Goal: Task Accomplishment & Management: Manage account settings

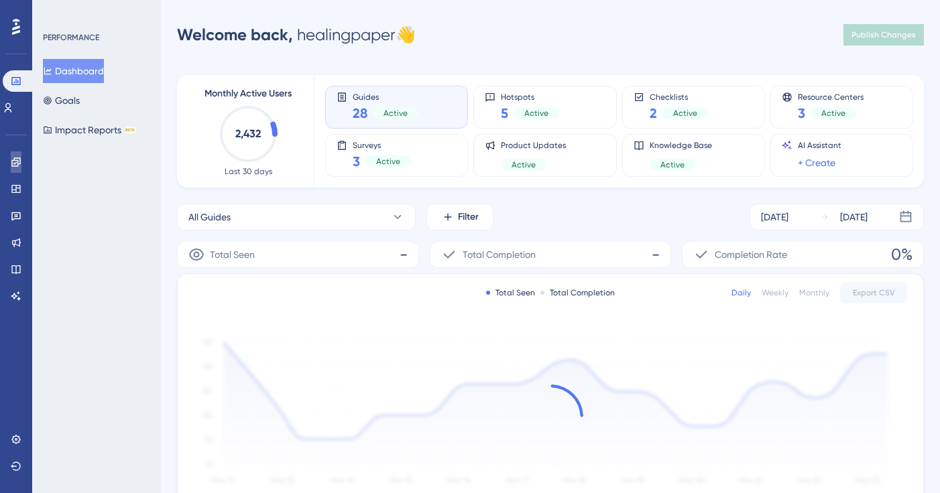
click at [21, 166] on icon at bounding box center [16, 162] width 11 height 11
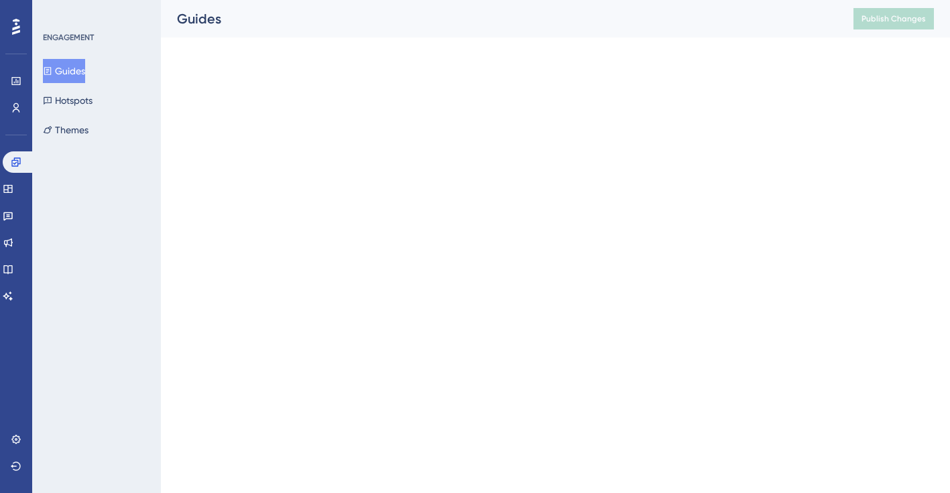
click at [80, 74] on button "Guides" at bounding box center [64, 71] width 42 height 24
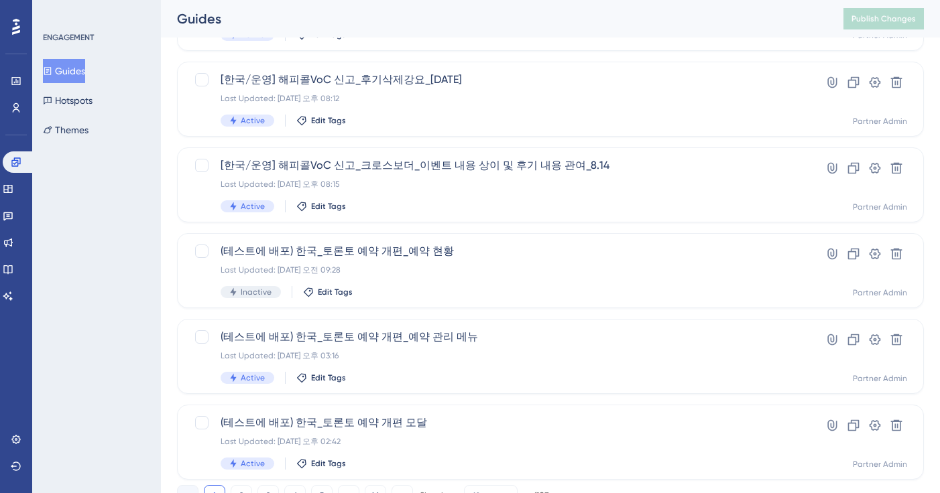
scroll to position [547, 0]
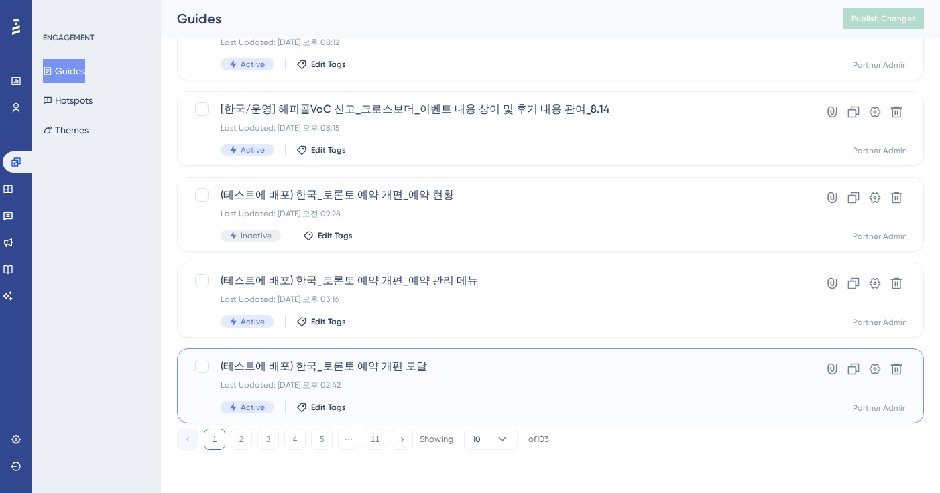
click at [484, 387] on div "Last Updated: 2025년 8월 22일 오후 02:42" at bounding box center [497, 385] width 552 height 11
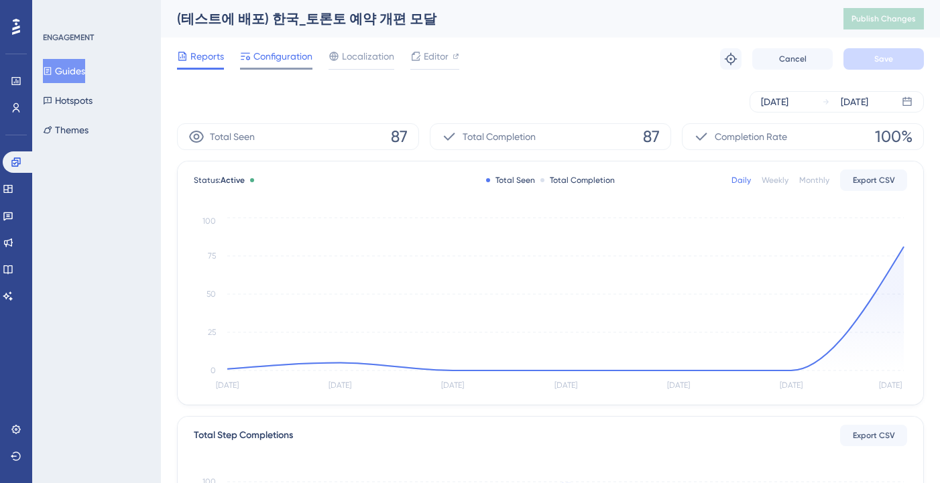
click at [269, 64] on div "Configuration" at bounding box center [276, 58] width 72 height 21
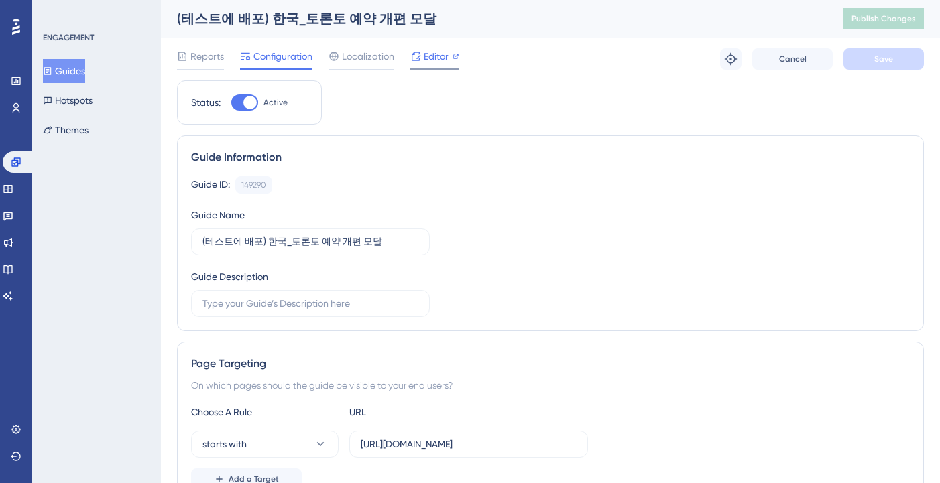
click at [438, 60] on span "Editor" at bounding box center [436, 56] width 25 height 16
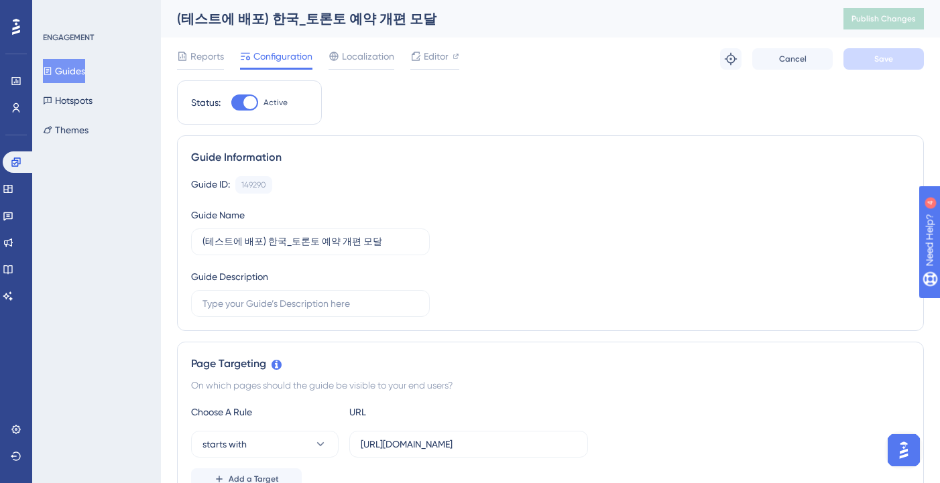
click at [253, 106] on div at bounding box center [249, 102] width 13 height 13
click at [231, 103] on input "Active" at bounding box center [231, 103] width 1 height 1
checkbox input "false"
click at [875, 62] on span "Save" at bounding box center [883, 59] width 19 height 11
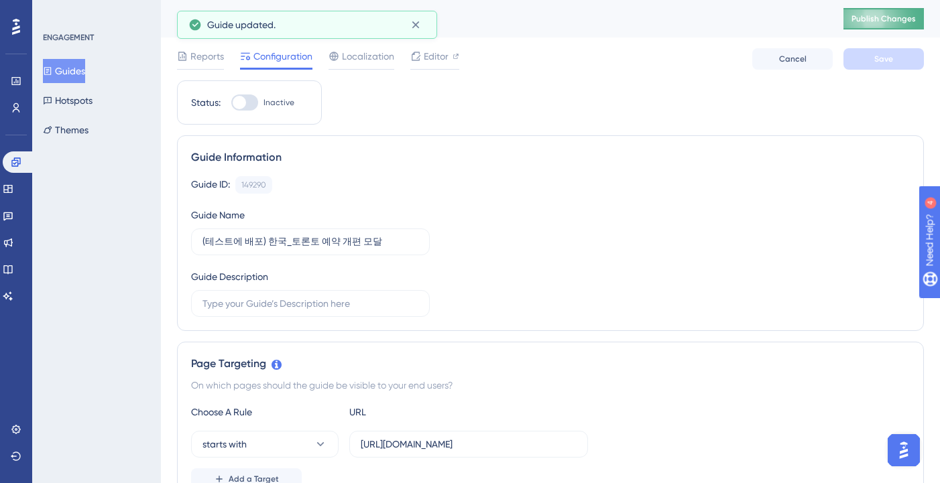
click at [877, 22] on span "Publish Changes" at bounding box center [883, 18] width 64 height 11
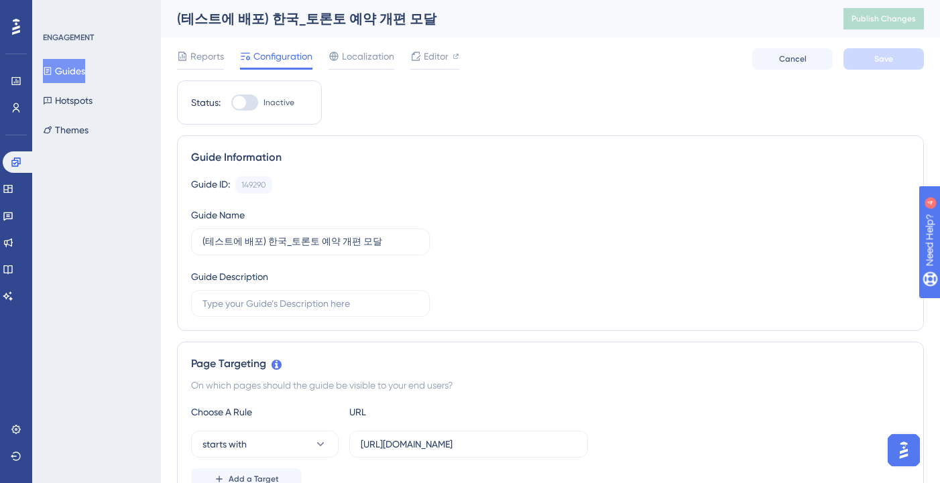
click at [72, 72] on button "Guides" at bounding box center [64, 71] width 42 height 24
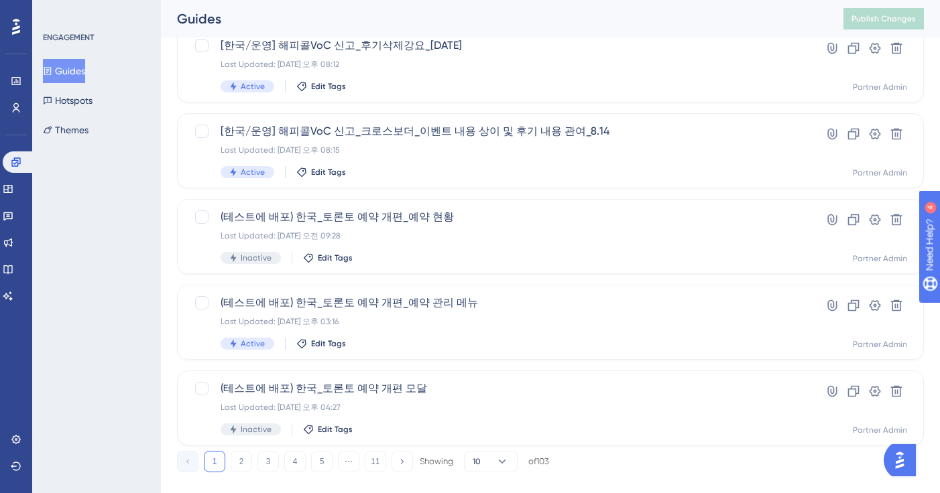
scroll to position [547, 0]
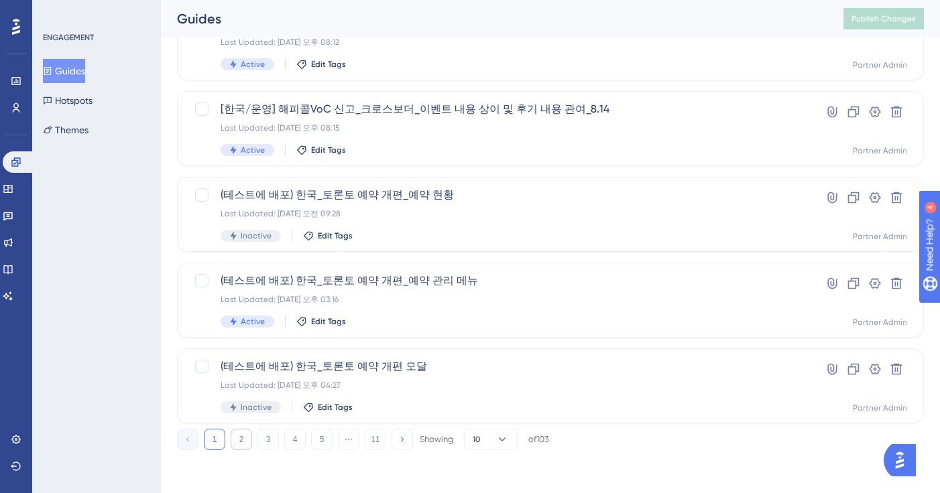
click at [239, 438] on button "2" at bounding box center [241, 439] width 21 height 21
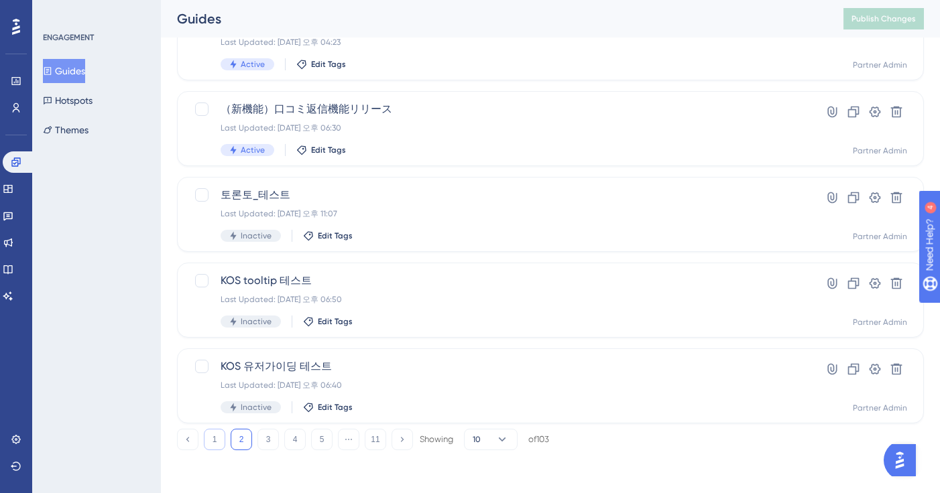
click at [210, 448] on button "1" at bounding box center [214, 439] width 21 height 21
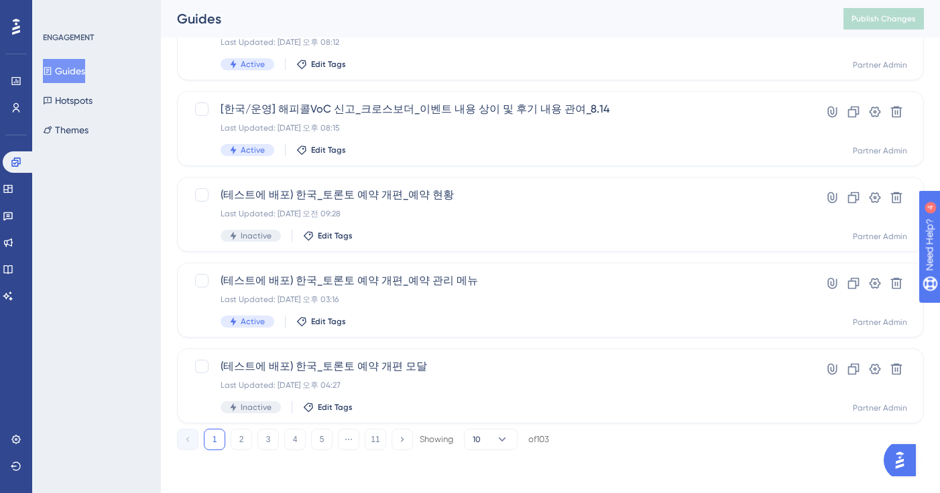
click at [82, 79] on button "Guides" at bounding box center [64, 71] width 42 height 24
click at [81, 70] on button "Guides" at bounding box center [64, 71] width 42 height 24
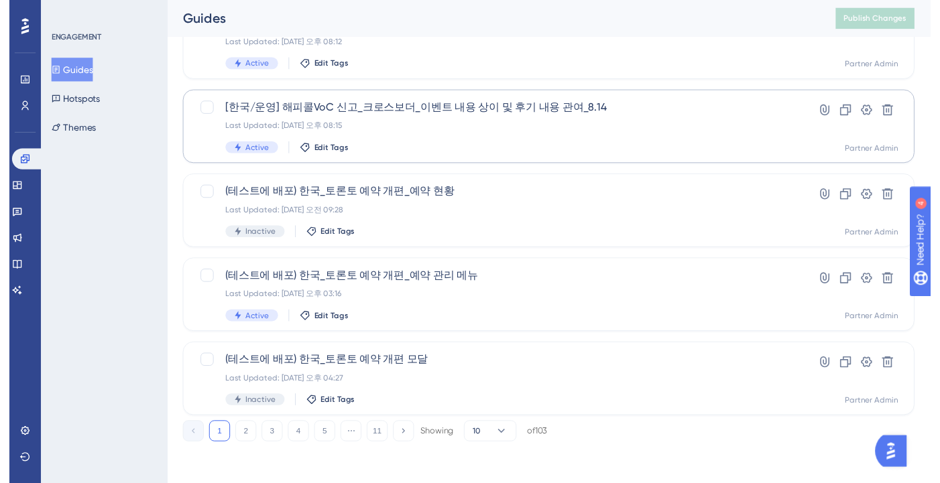
scroll to position [0, 0]
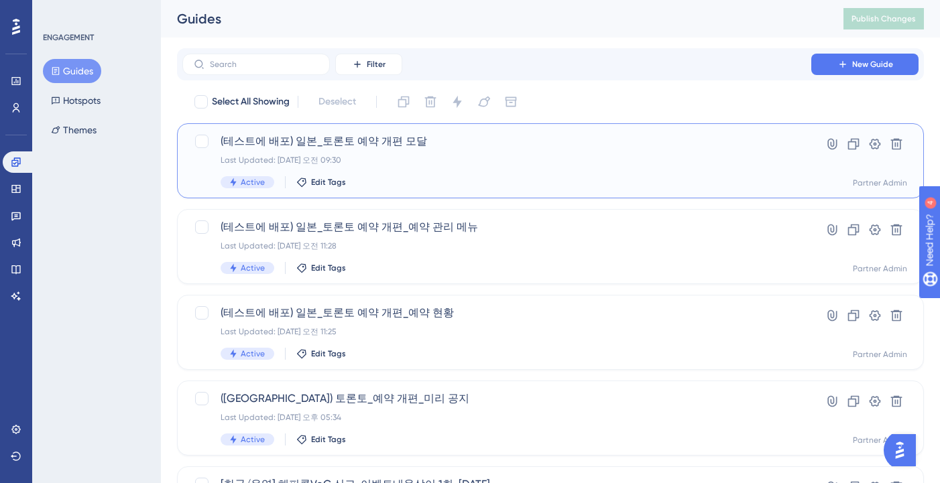
click at [540, 174] on div "(테스트에 배포) 일본_토론토 예약 개편 모달 Last Updated: [DATE] 오전 09:30 Active Edit Tags" at bounding box center [497, 160] width 552 height 55
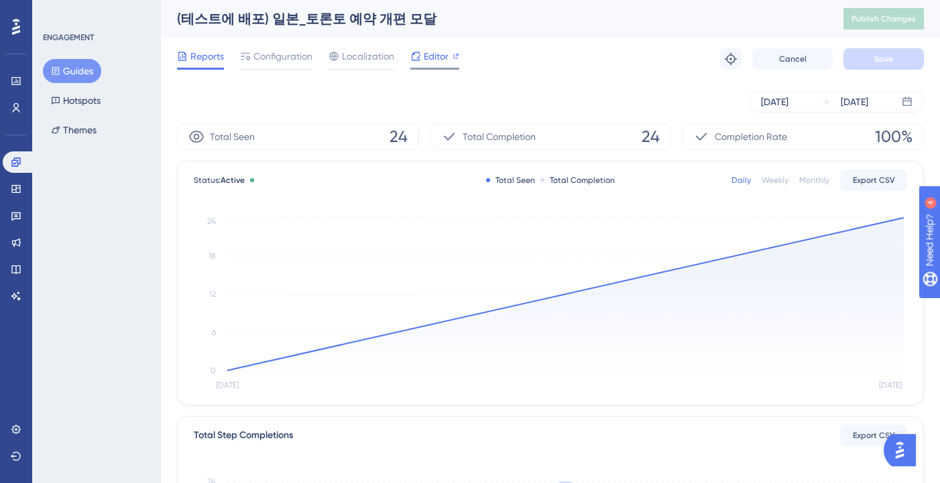
click at [428, 59] on span "Editor" at bounding box center [436, 56] width 25 height 16
click at [265, 57] on span "Configuration" at bounding box center [282, 56] width 59 height 16
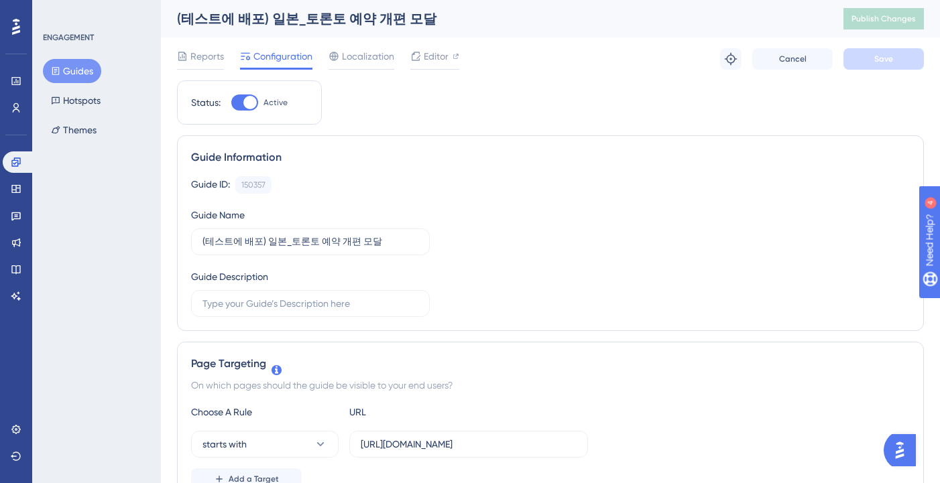
click at [245, 110] on div at bounding box center [244, 103] width 27 height 16
click at [231, 103] on input "Active" at bounding box center [231, 103] width 1 height 1
checkbox input "false"
click at [892, 62] on button "Save" at bounding box center [883, 58] width 80 height 21
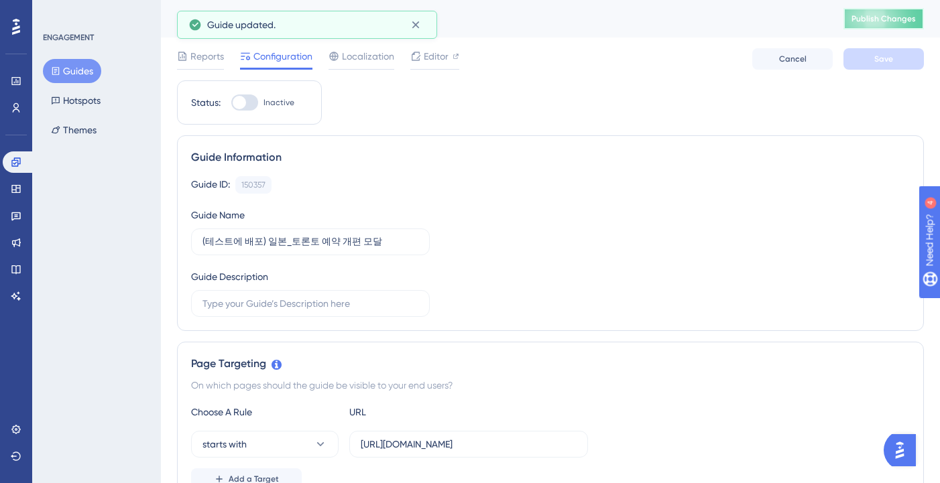
click at [880, 21] on span "Publish Changes" at bounding box center [883, 18] width 64 height 11
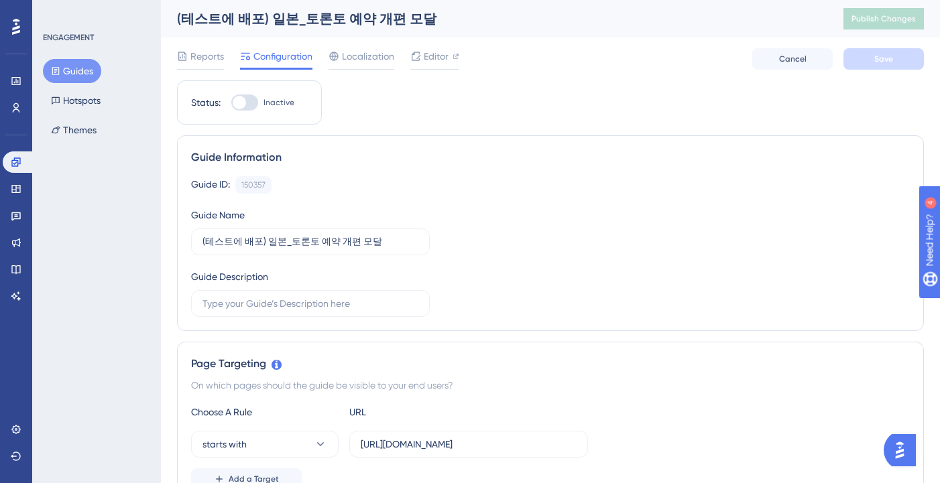
click at [76, 74] on button "Guides" at bounding box center [72, 71] width 58 height 24
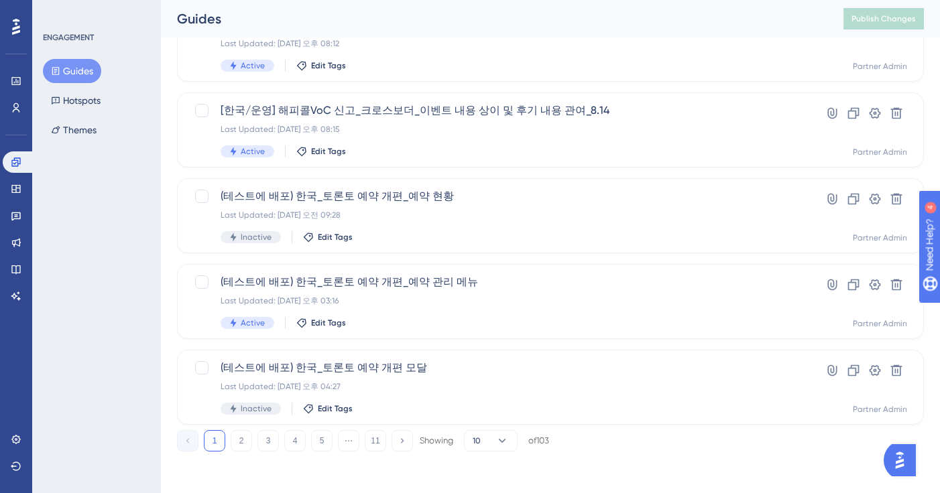
scroll to position [547, 0]
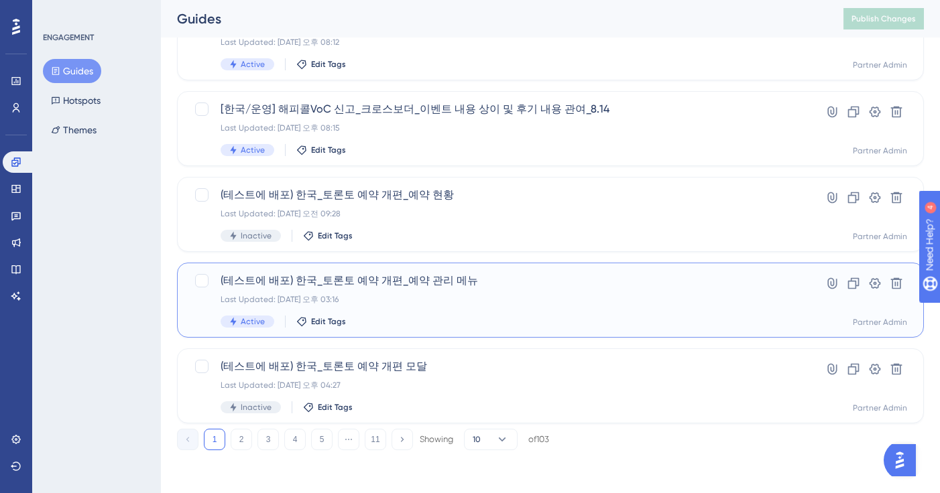
click at [517, 302] on div "Last Updated: 2025년 8월 22일 오후 03:16" at bounding box center [497, 299] width 552 height 11
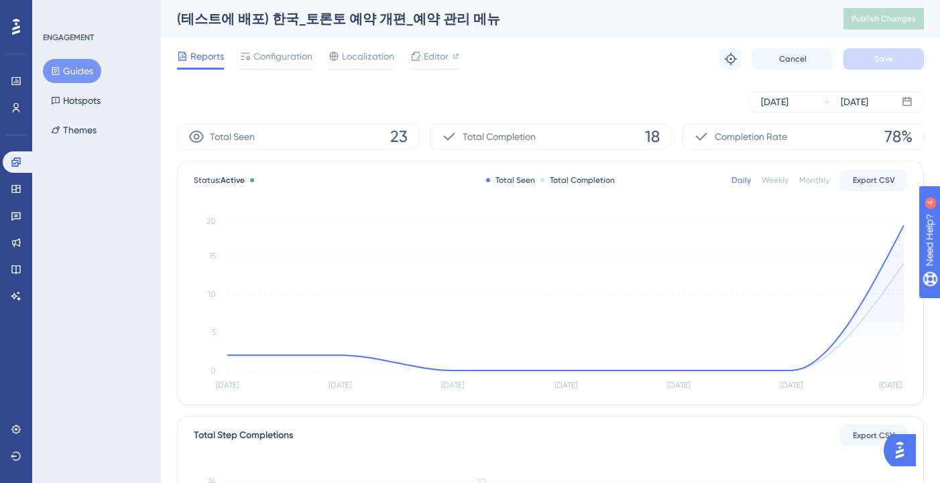
click at [269, 73] on div "Reports Configuration Localization Editor Troubleshoot Cancel Save" at bounding box center [550, 59] width 747 height 43
click at [279, 53] on span "Configuration" at bounding box center [282, 56] width 59 height 16
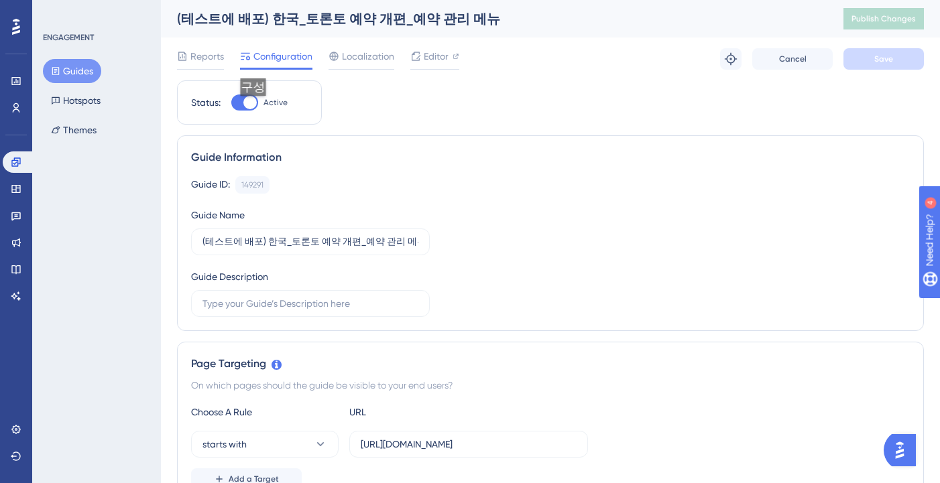
click at [257, 109] on div at bounding box center [244, 103] width 27 height 16
click at [231, 103] on input "Active" at bounding box center [231, 103] width 1 height 1
checkbox input "false"
click at [888, 56] on span "Save" at bounding box center [883, 59] width 19 height 11
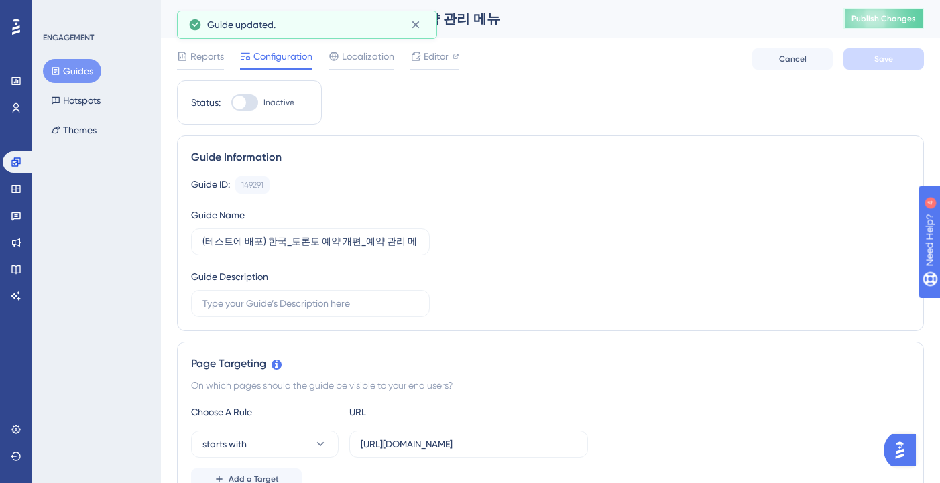
click at [873, 24] on button "Publish Changes" at bounding box center [883, 18] width 80 height 21
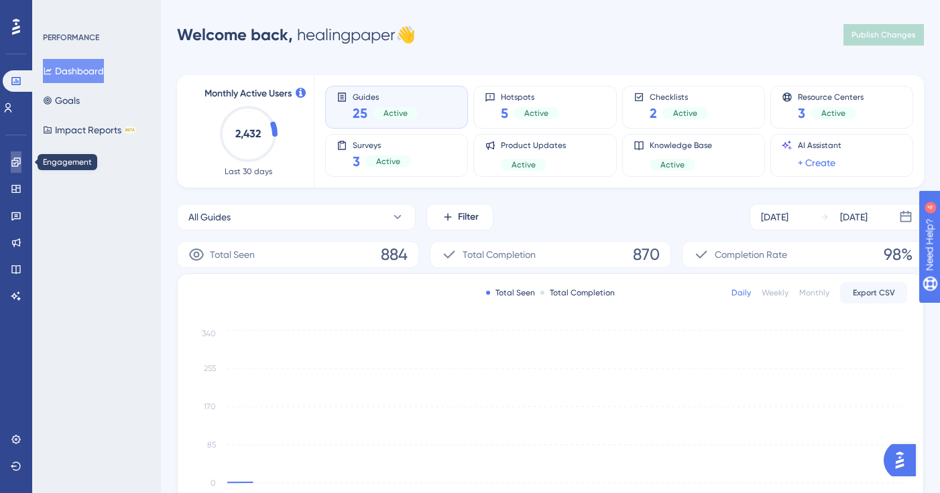
click at [16, 169] on link at bounding box center [16, 161] width 11 height 21
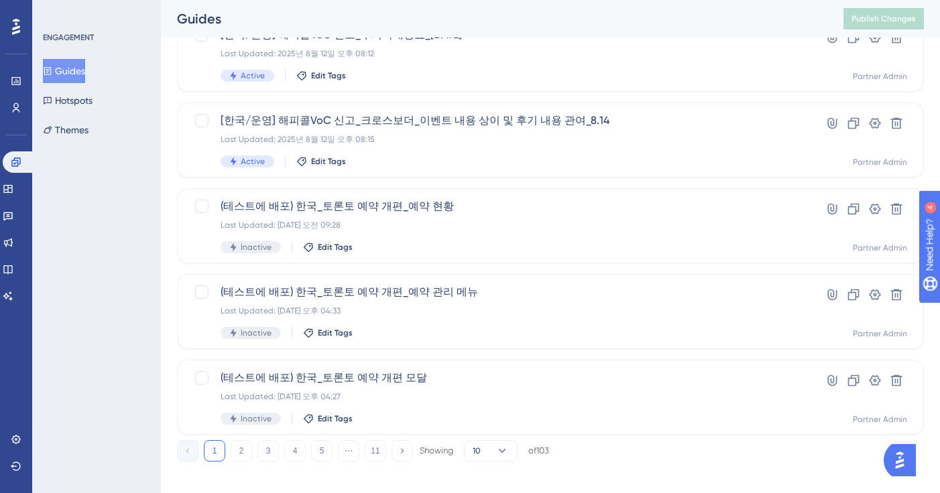
scroll to position [547, 0]
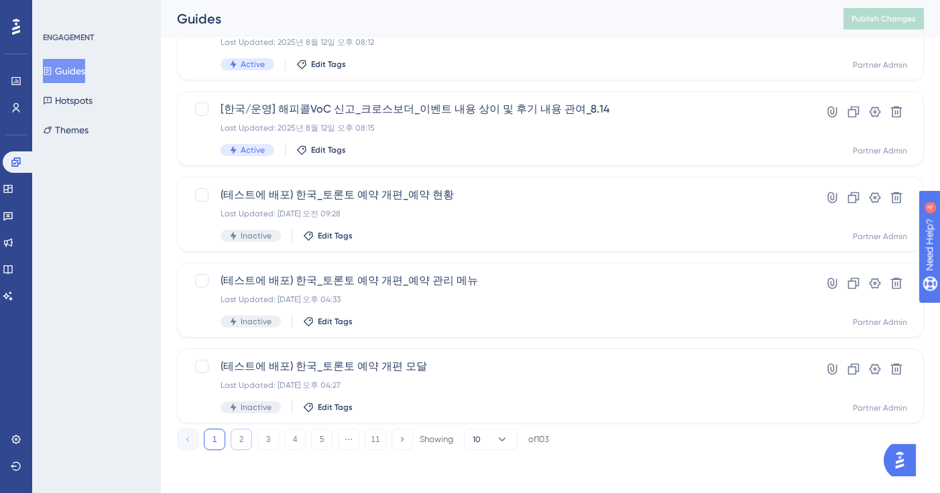
click at [244, 438] on button "2" at bounding box center [241, 439] width 21 height 21
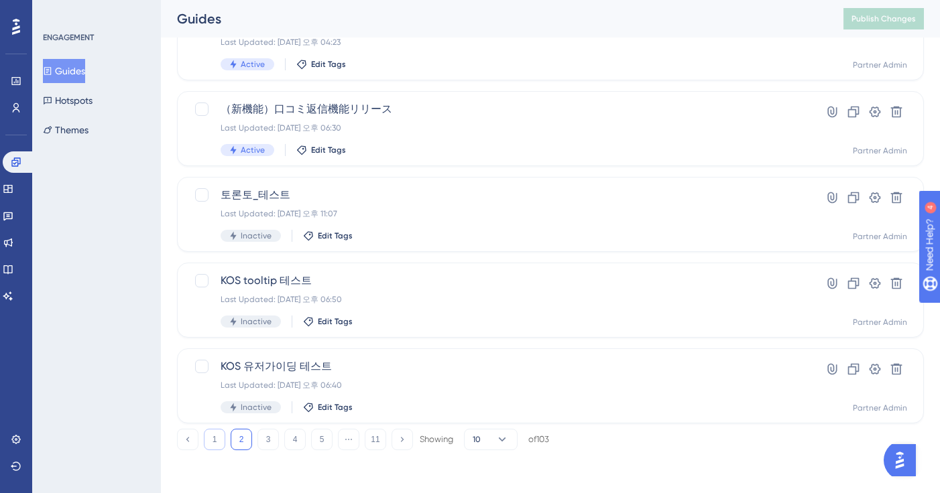
click at [213, 440] on button "1" at bounding box center [214, 439] width 21 height 21
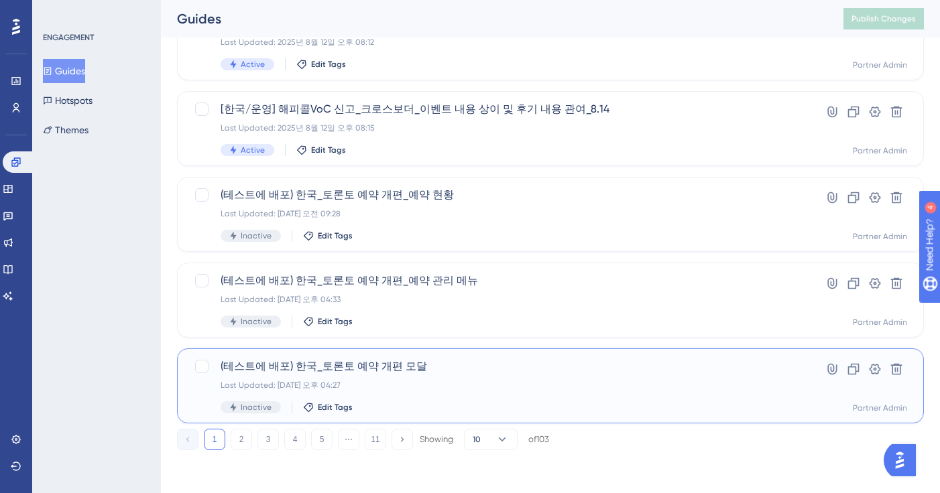
click at [465, 381] on div "Last Updated: [DATE] 오후 04:27" at bounding box center [497, 385] width 552 height 11
